Goal: Transaction & Acquisition: Purchase product/service

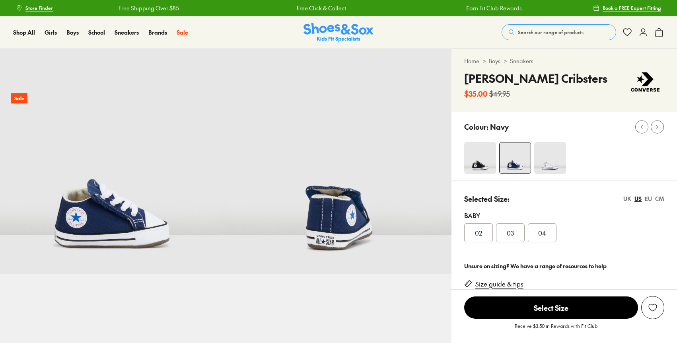
select select "*"
click at [512, 228] on span "03" at bounding box center [510, 233] width 7 height 10
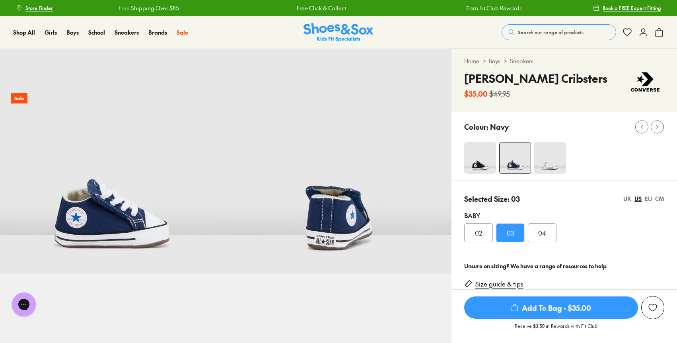
click at [520, 310] on span "Add To Bag - $35.00" at bounding box center [552, 308] width 174 height 22
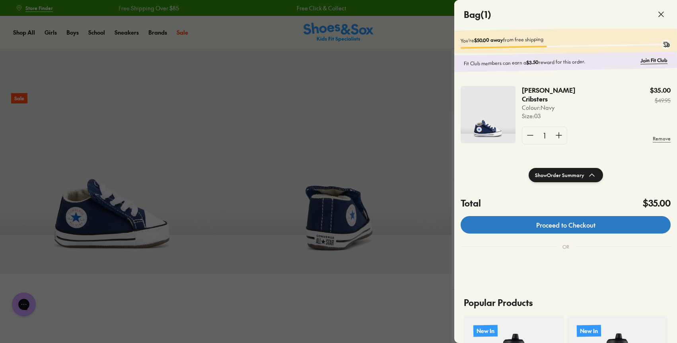
click at [587, 226] on link "Proceed to Checkout" at bounding box center [566, 225] width 210 height 18
